Goal: Check status: Check status

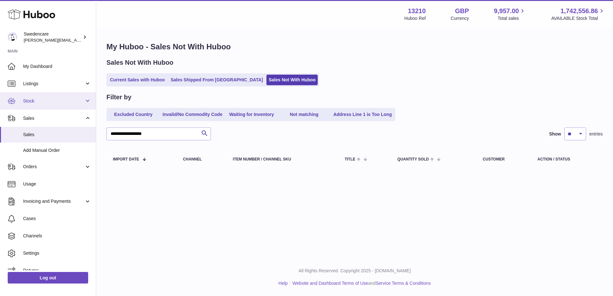
click at [39, 103] on span "Stock" at bounding box center [53, 101] width 61 height 6
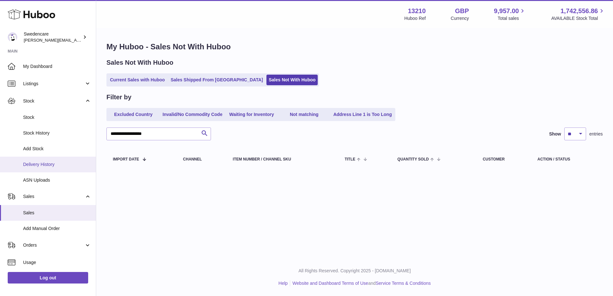
click at [36, 163] on span "Delivery History" at bounding box center [57, 165] width 68 height 6
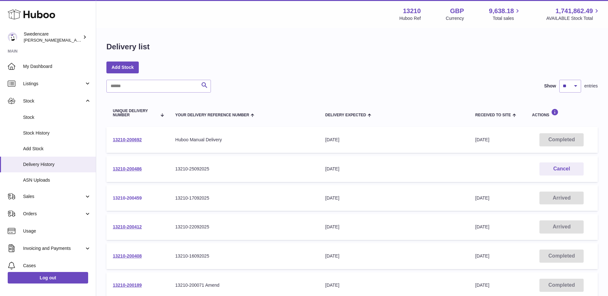
click at [124, 198] on link "13210-200459" at bounding box center [127, 198] width 29 height 5
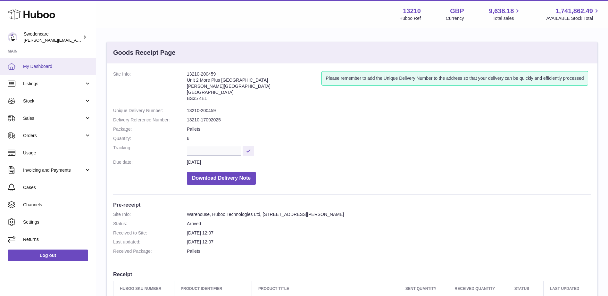
click at [45, 68] on span "My Dashboard" at bounding box center [57, 67] width 68 height 6
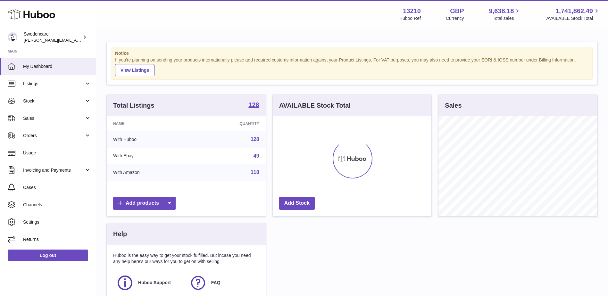
scroll to position [100, 159]
